Goal: Task Accomplishment & Management: Manage account settings

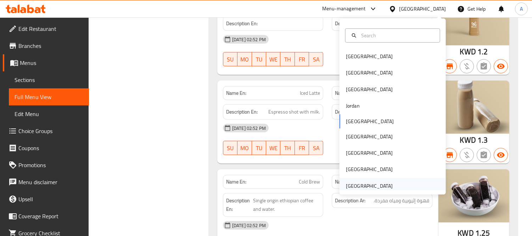
click at [372, 184] on div "[GEOGRAPHIC_DATA]" at bounding box center [369, 186] width 47 height 8
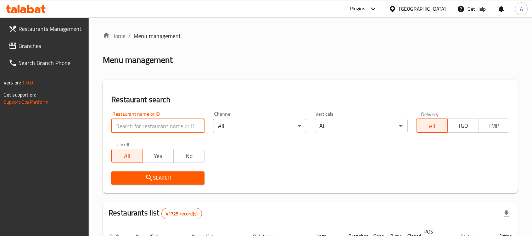
click at [150, 131] on input "search" at bounding box center [157, 126] width 93 height 14
paste input "702449"
type input "702449"
click button "Search" at bounding box center [157, 177] width 93 height 13
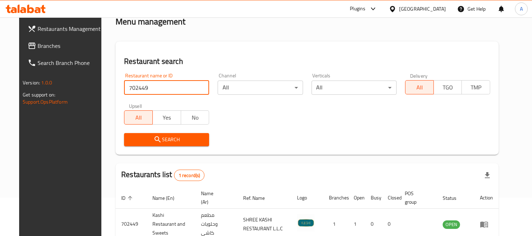
scroll to position [74, 0]
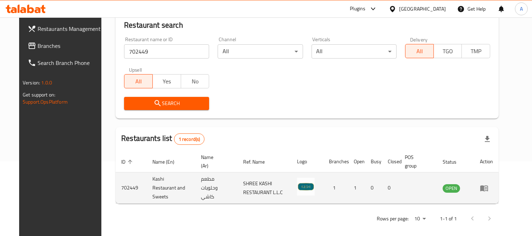
click at [489, 185] on icon "enhanced table" at bounding box center [484, 188] width 9 height 9
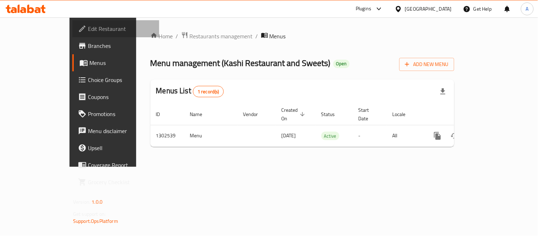
click at [88, 31] on span "Edit Restaurant" at bounding box center [121, 28] width 66 height 9
